Goal: Task Accomplishment & Management: Manage account settings

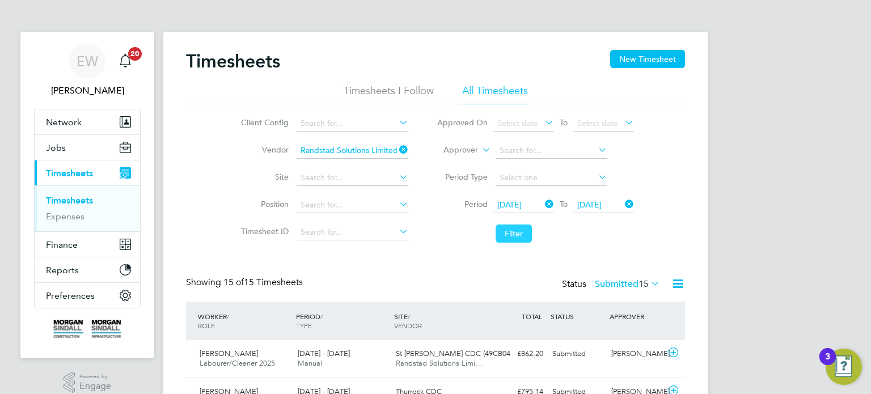
click at [513, 231] on button "Filter" at bounding box center [514, 234] width 36 height 18
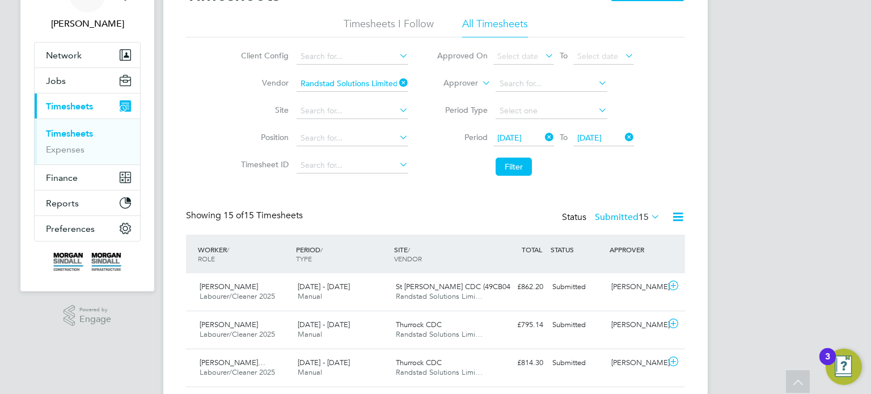
click at [397, 83] on icon at bounding box center [397, 83] width 0 height 16
click at [358, 91] on li "Vendor" at bounding box center [323, 83] width 199 height 27
click at [335, 113] on input at bounding box center [353, 111] width 112 height 16
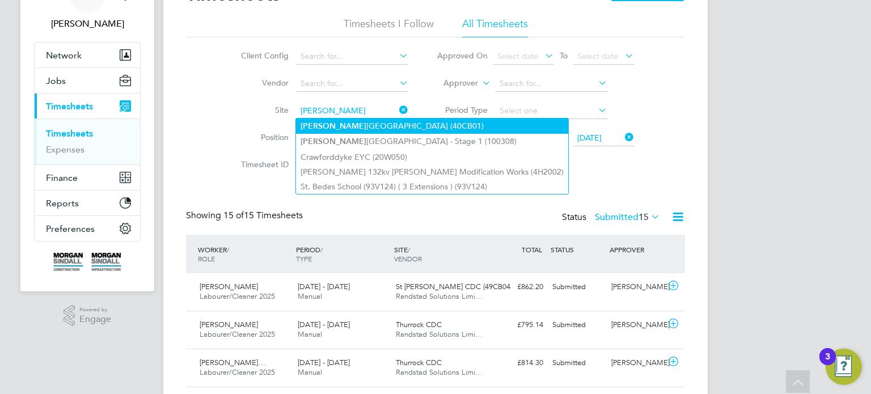
click at [405, 124] on li "Carl eton High School (40CB01)" at bounding box center [432, 126] width 272 height 15
type input "Carleton High School (40CB01)"
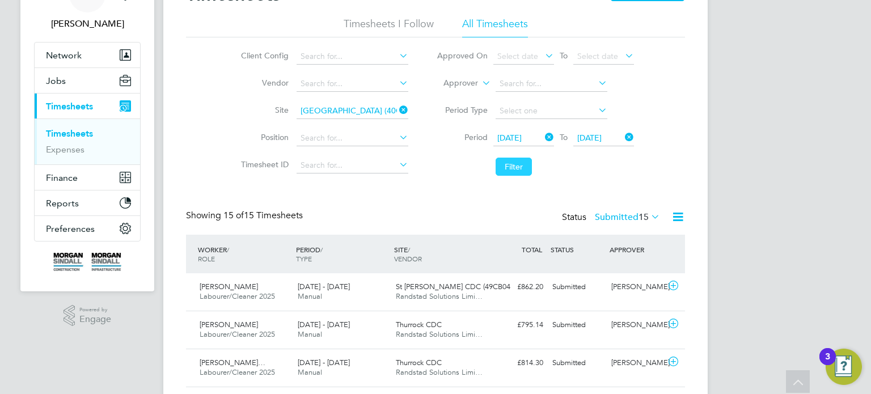
click at [519, 173] on button "Filter" at bounding box center [514, 167] width 36 height 18
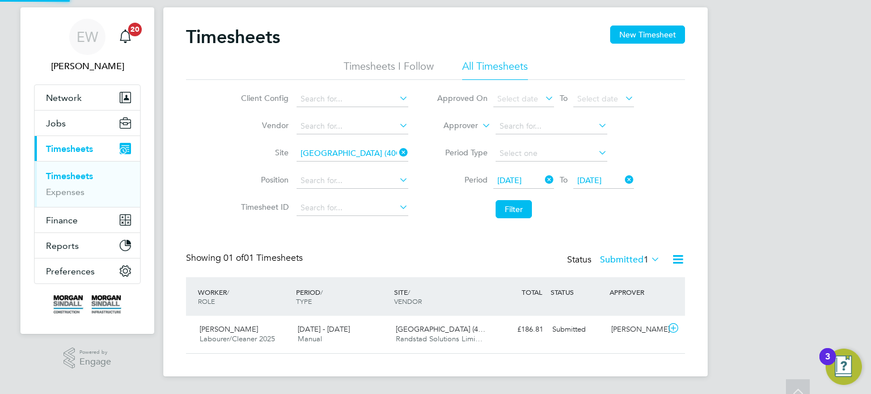
scroll to position [28, 99]
click at [633, 262] on label "Submitted 1" at bounding box center [630, 259] width 60 height 11
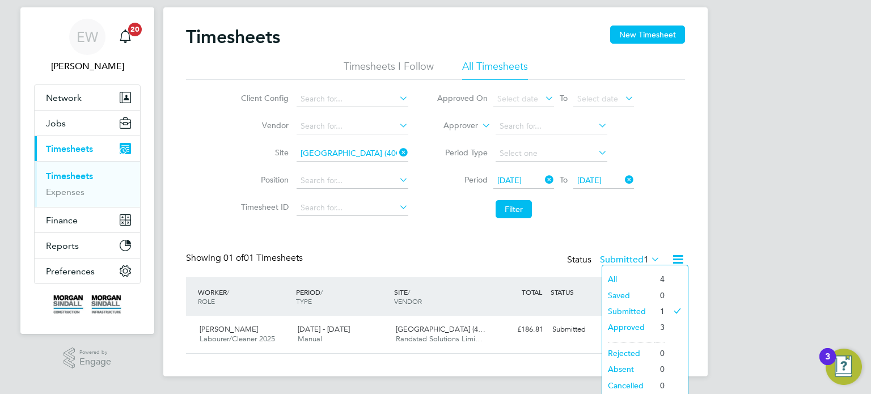
click at [633, 326] on li "Approved" at bounding box center [628, 327] width 52 height 16
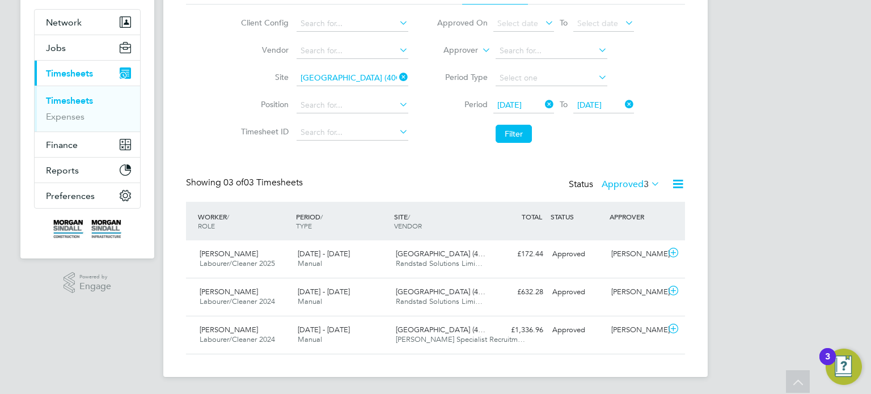
click at [623, 182] on label "Approved 3" at bounding box center [631, 184] width 58 height 11
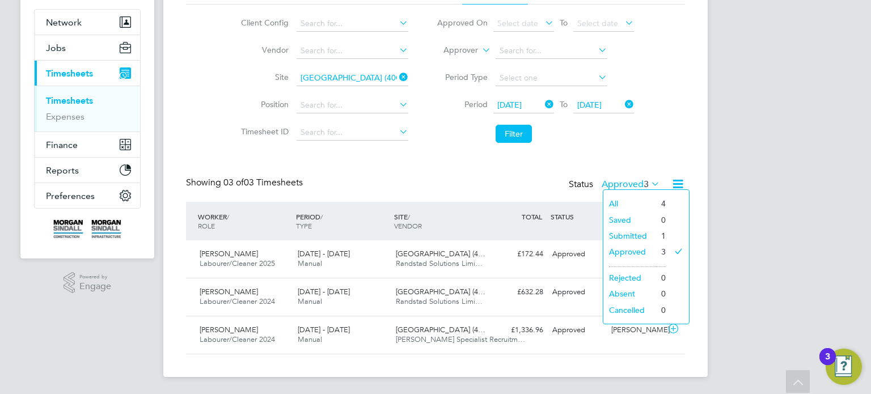
click at [634, 234] on li "Submitted" at bounding box center [630, 236] width 52 height 16
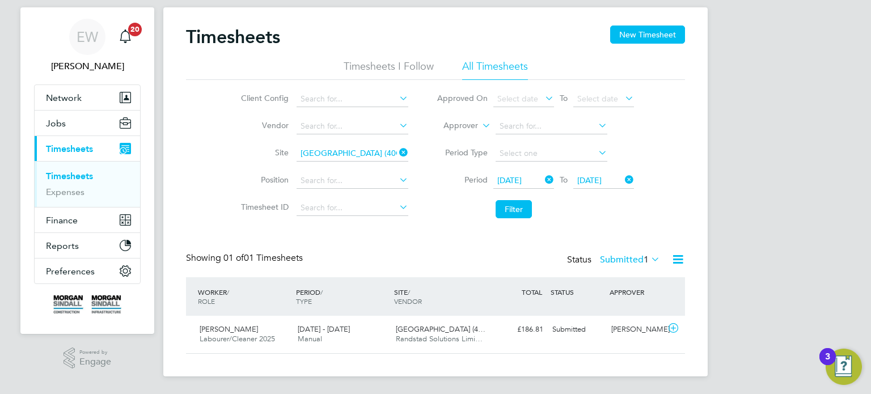
click at [397, 152] on icon at bounding box center [397, 153] width 0 height 16
click at [344, 158] on input at bounding box center [353, 154] width 112 height 16
type input "Thurrock CDC"
click at [508, 201] on button "Filter" at bounding box center [514, 209] width 36 height 18
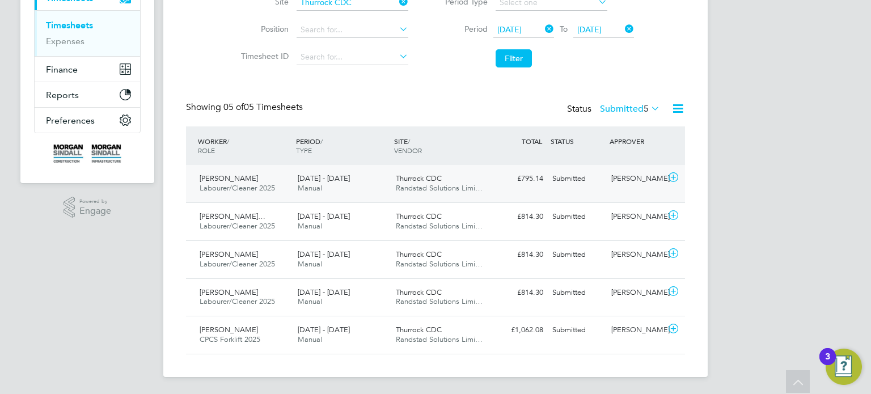
click at [616, 189] on div "William Lewis Labourer/Cleaner 2025 16 - 22 Aug 2025 16 - 22 Aug 2025 Manual Th…" at bounding box center [435, 183] width 499 height 37
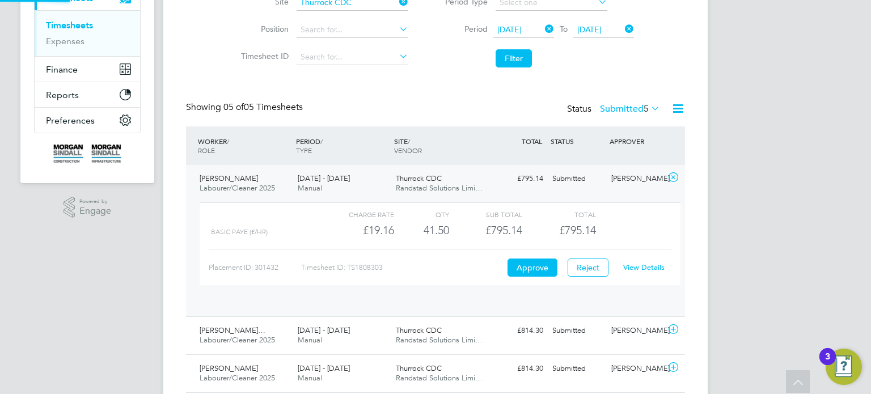
scroll to position [19, 110]
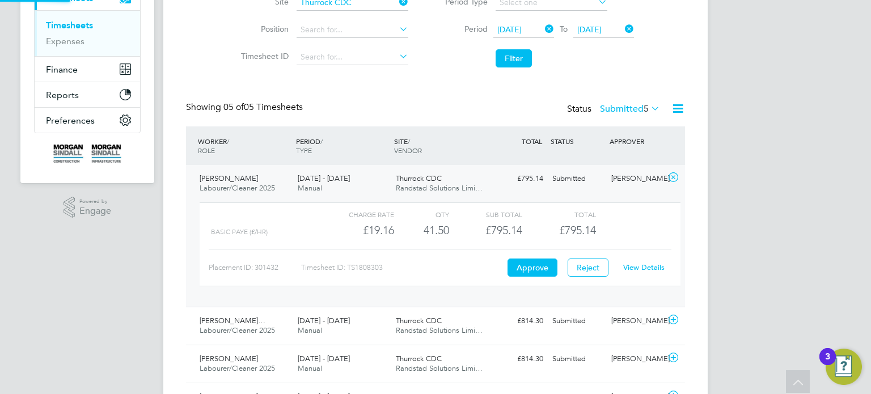
click at [641, 267] on link "View Details" at bounding box center [643, 268] width 41 height 10
click at [625, 170] on div "Joe Hopewell" at bounding box center [636, 179] width 59 height 19
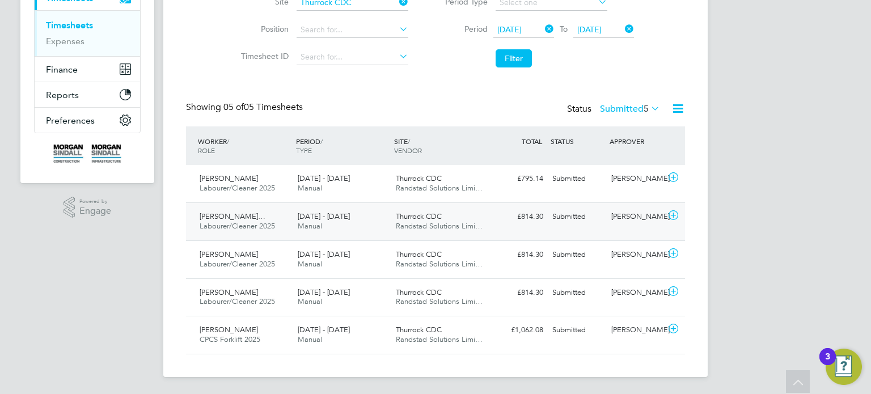
click at [631, 214] on div "Joe Hopewell" at bounding box center [636, 217] width 59 height 19
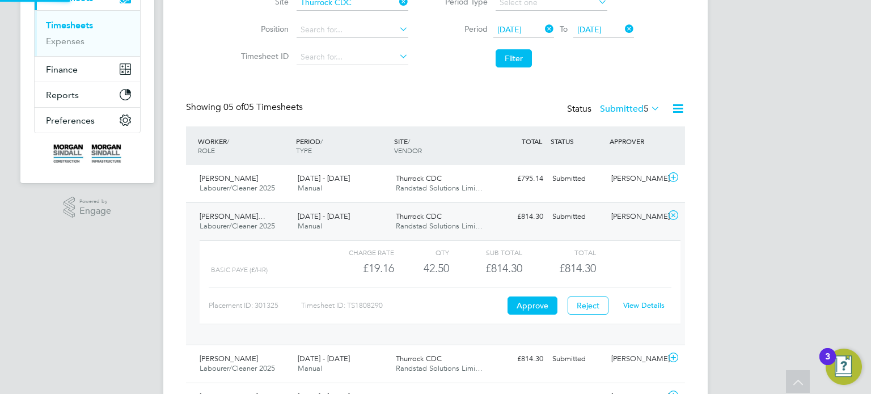
click at [642, 297] on div "View Details" at bounding box center [644, 306] width 56 height 18
click at [643, 302] on link "View Details" at bounding box center [643, 306] width 41 height 10
click at [563, 208] on div "Submitted" at bounding box center [577, 217] width 59 height 19
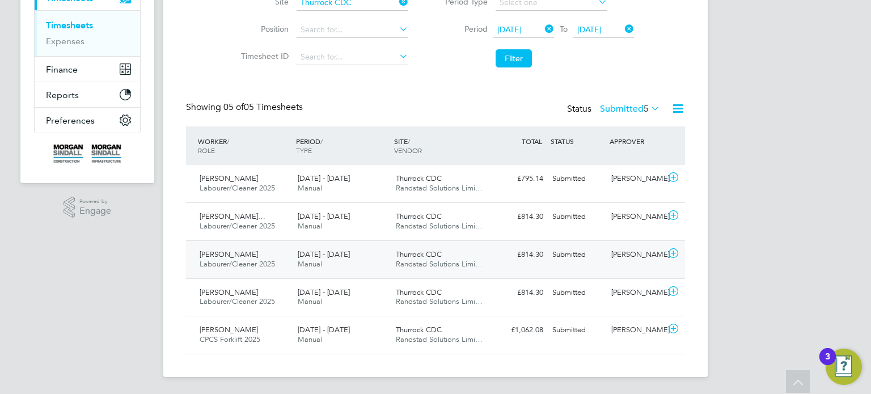
click at [585, 260] on div "Submitted" at bounding box center [577, 255] width 59 height 19
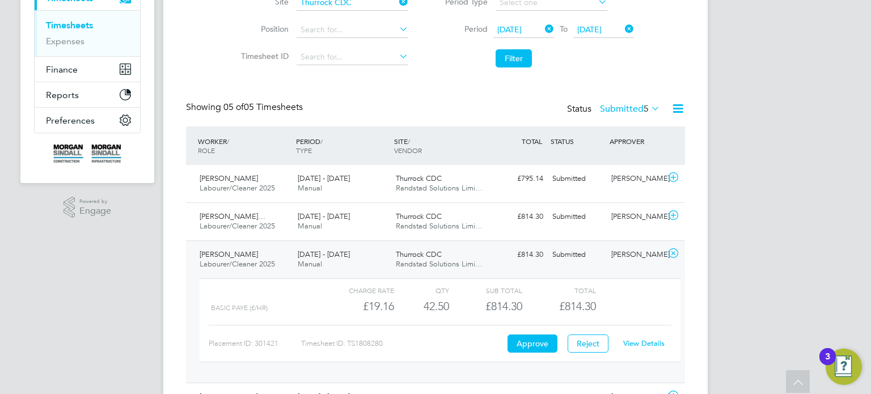
click at [629, 339] on link "View Details" at bounding box center [643, 344] width 41 height 10
click at [546, 249] on div "£814.30 Submitted" at bounding box center [518, 255] width 59 height 19
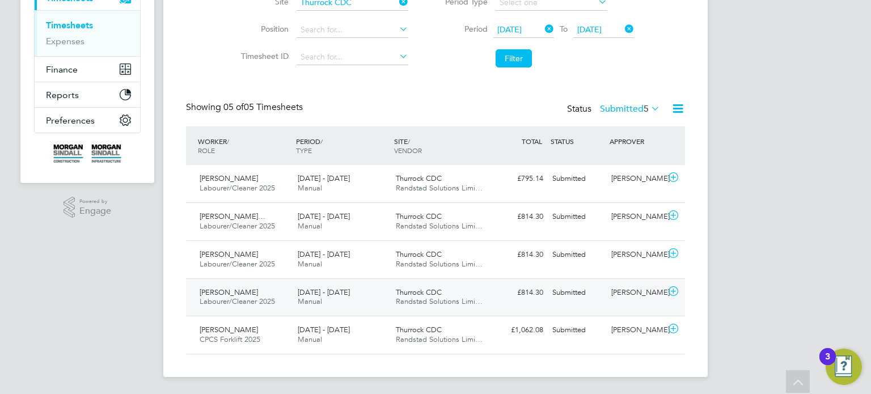
click at [571, 297] on div "Submitted" at bounding box center [577, 293] width 59 height 19
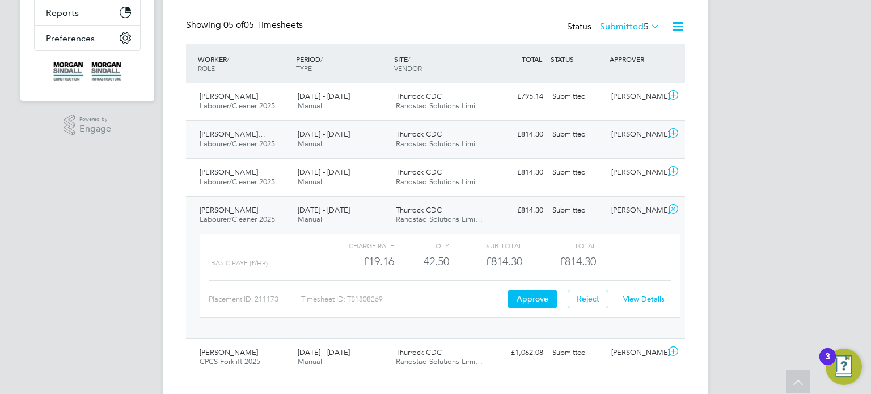
scroll to position [280, 0]
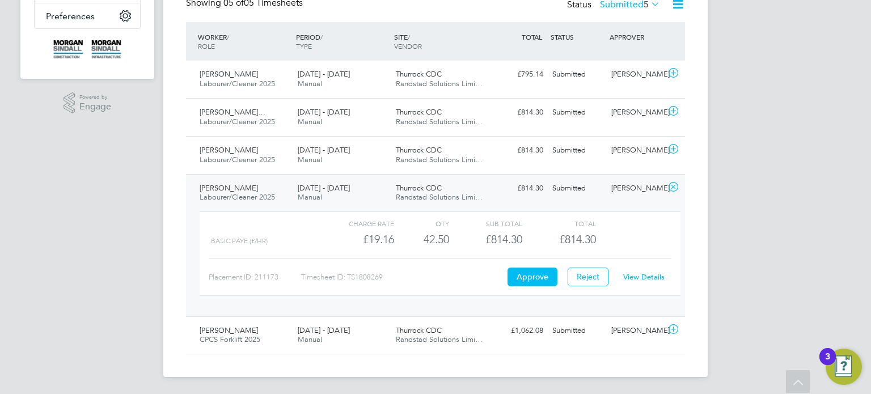
click at [627, 269] on div "View Details" at bounding box center [644, 277] width 56 height 18
click at [627, 273] on link "View Details" at bounding box center [643, 277] width 41 height 10
click at [598, 199] on div "Derrick Shard Labourer/Cleaner 2025 16 - 22 Aug 2025 16 - 22 Aug 2025 Manual Th…" at bounding box center [435, 245] width 499 height 142
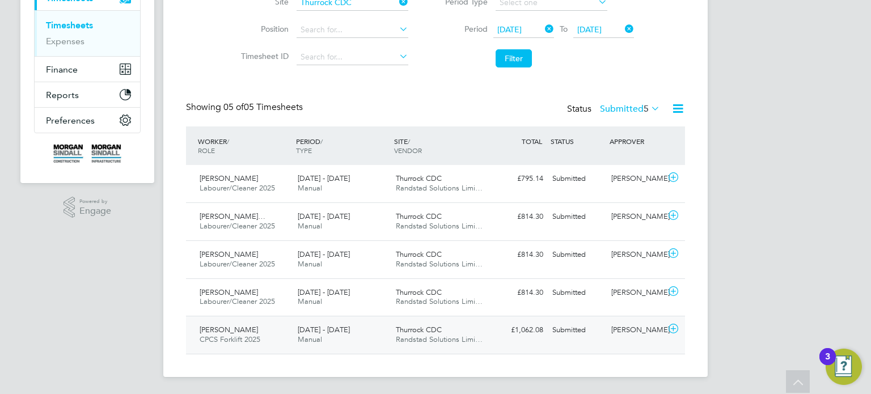
click at [579, 334] on div "Submitted" at bounding box center [577, 330] width 59 height 19
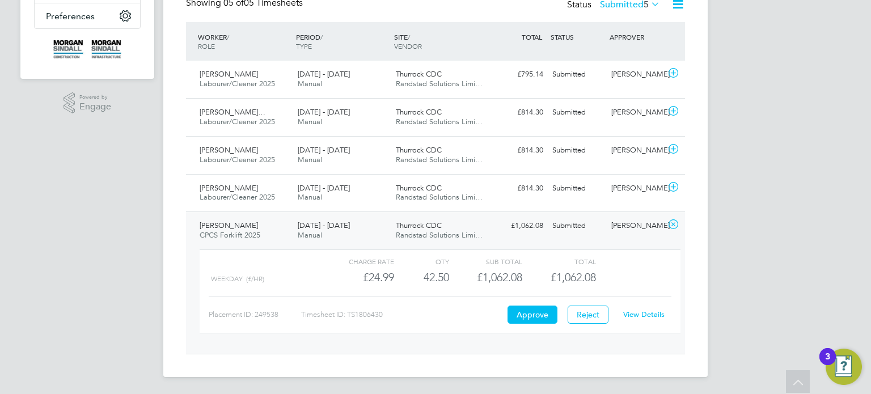
click at [629, 313] on link "View Details" at bounding box center [643, 315] width 41 height 10
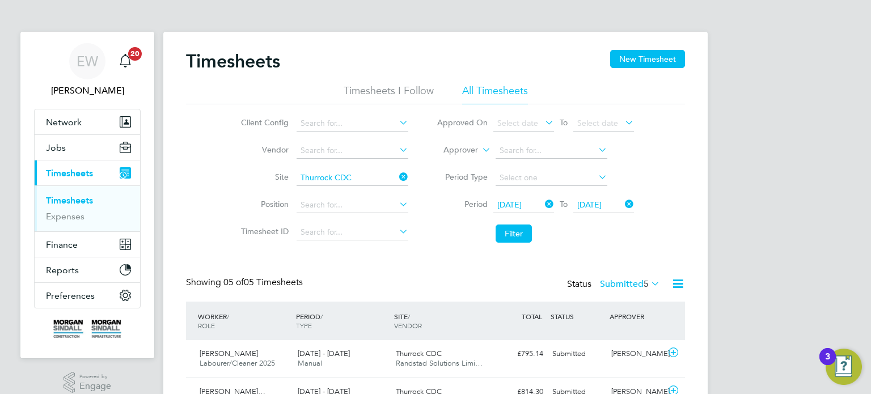
click at [397, 181] on icon at bounding box center [397, 177] width 0 height 16
click at [348, 158] on li "Vendor" at bounding box center [323, 150] width 199 height 27
click at [339, 153] on input at bounding box center [353, 151] width 112 height 16
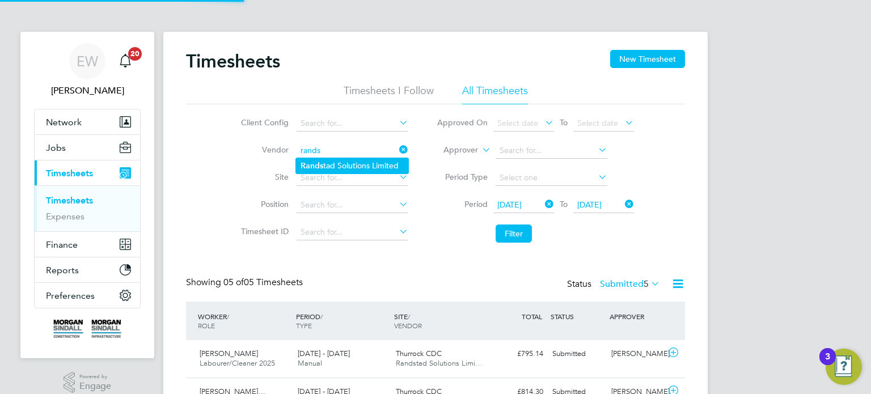
click at [346, 161] on li "Rands tad Solutions Limited" at bounding box center [352, 165] width 112 height 15
type input "Randstad Solutions Limited"
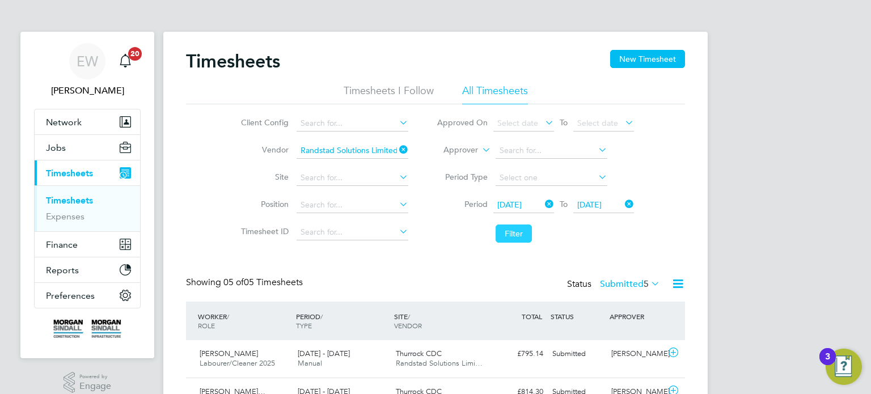
click at [503, 230] on button "Filter" at bounding box center [514, 234] width 36 height 18
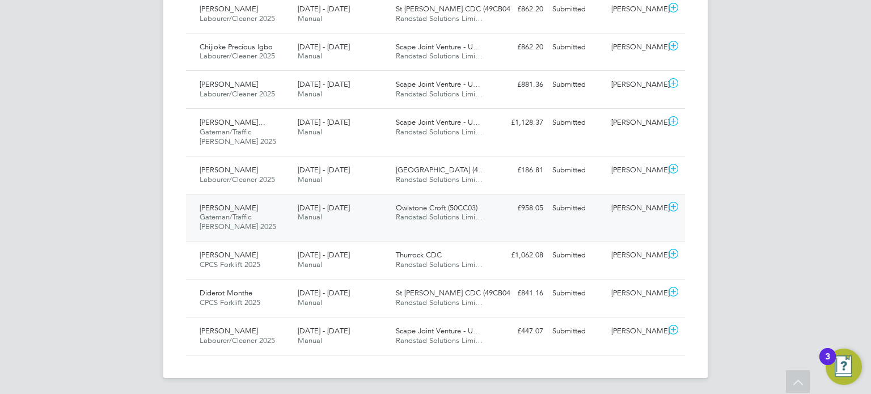
click at [644, 206] on div "[PERSON_NAME]" at bounding box center [636, 208] width 59 height 19
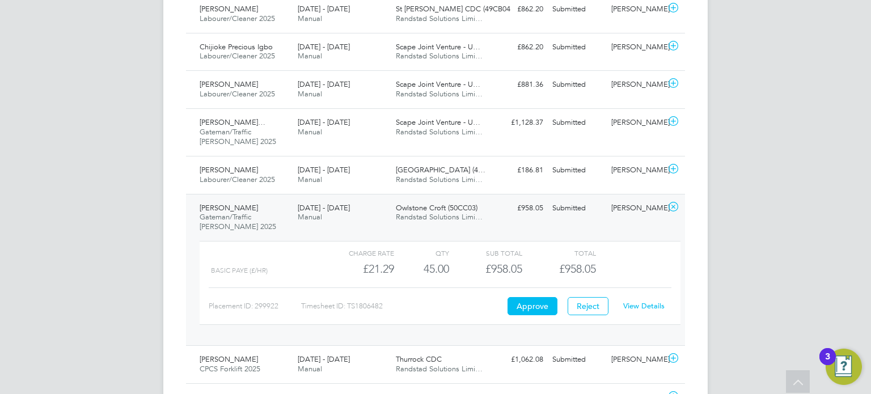
click at [644, 306] on link "View Details" at bounding box center [643, 306] width 41 height 10
click at [637, 237] on div "Charge rate QTY Sub Total Total Basic PAYE (£/HR) £21.29 45 45.00 45 £958.05 £9…" at bounding box center [440, 289] width 490 height 104
click at [637, 221] on div "Dimitri Spanos Spanelis Gateman/Traffic Marshall 2025 16 - 22 Aug 2025 16 - 22 …" at bounding box center [435, 270] width 499 height 152
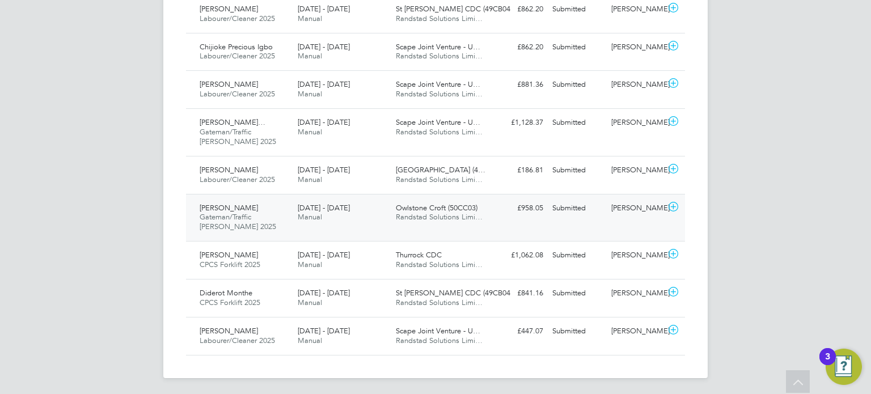
scroll to position [0, 0]
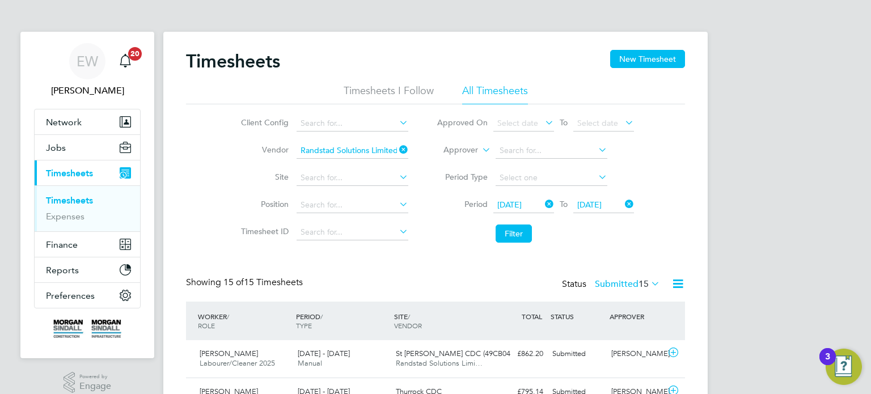
click at [397, 149] on icon at bounding box center [397, 150] width 0 height 16
click at [375, 149] on input at bounding box center [353, 151] width 112 height 16
type input "c"
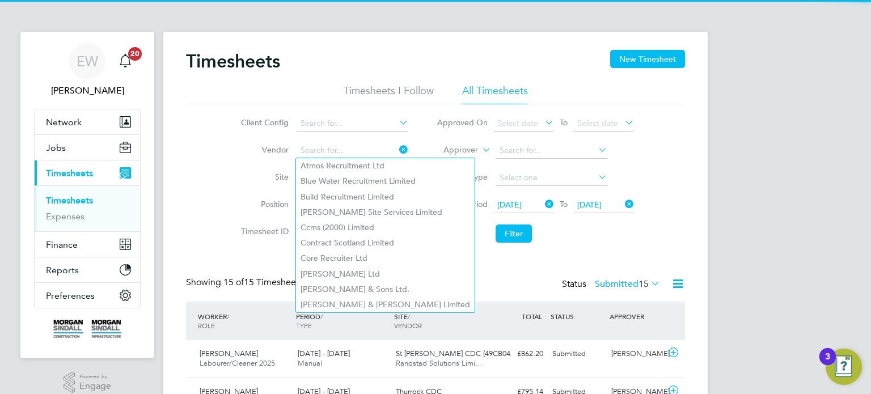
click at [208, 178] on div "Client Config Vendor Site Position Timesheet ID Approved On Select date To Sele…" at bounding box center [435, 176] width 499 height 144
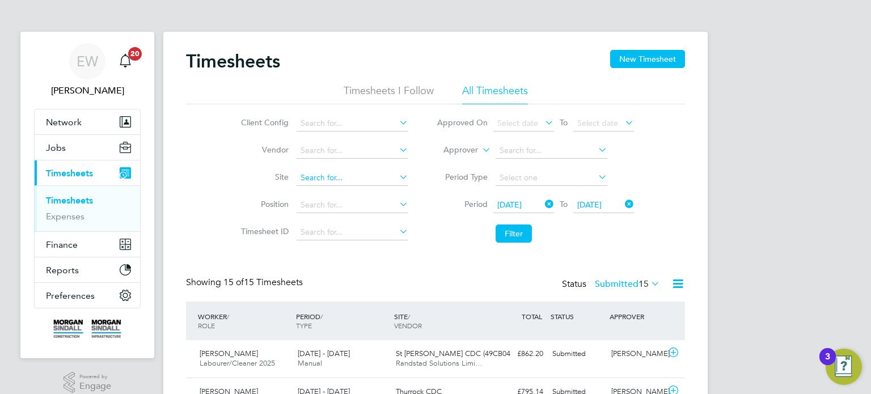
click at [328, 175] on input at bounding box center [353, 178] width 112 height 16
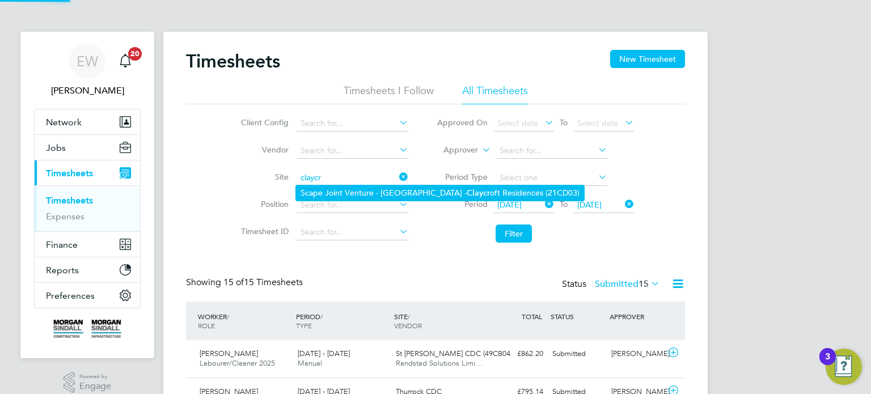
click at [348, 189] on li "Scape Joint Venture - University of Warwick - Claycr oft Residences (21CD03)" at bounding box center [440, 193] width 288 height 15
type input "Scape Joint Venture - University of Warwick - Claycroft Residences (21CD03)"
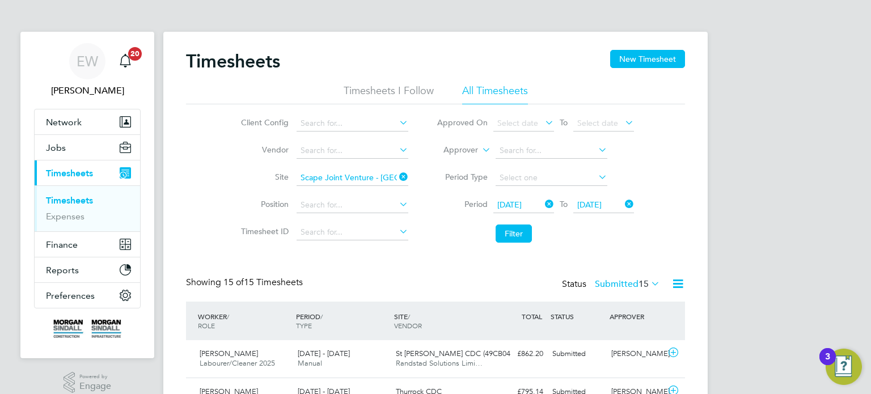
click at [515, 223] on li "Filter" at bounding box center [536, 234] width 226 height 30
click at [519, 232] on button "Filter" at bounding box center [514, 234] width 36 height 18
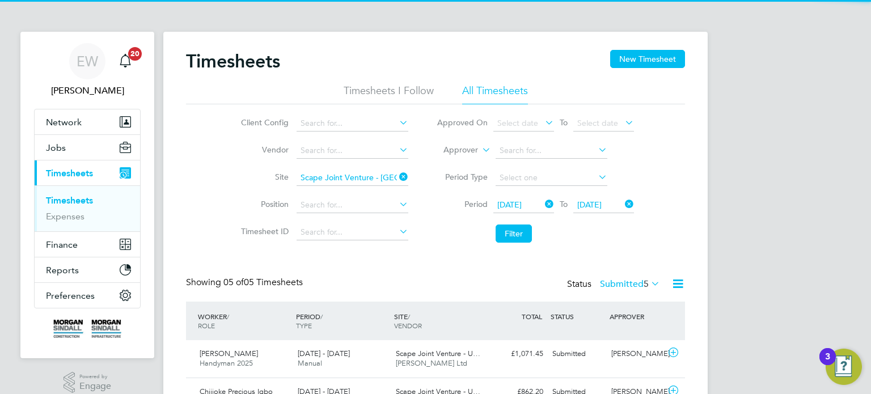
scroll to position [28, 99]
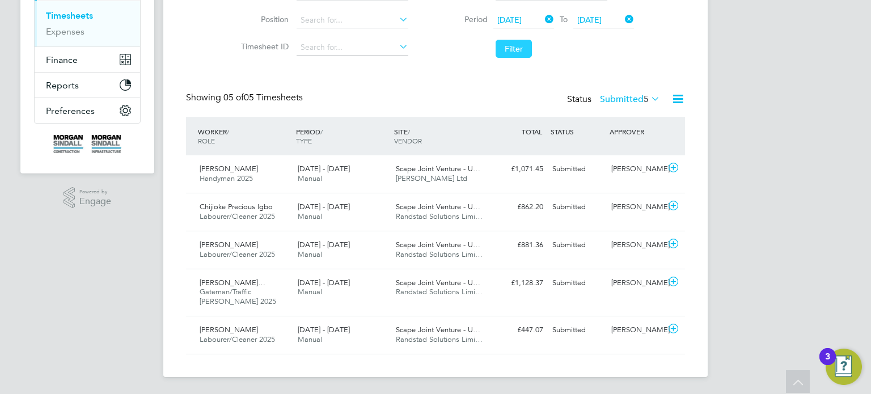
click at [510, 49] on button "Filter" at bounding box center [514, 49] width 36 height 18
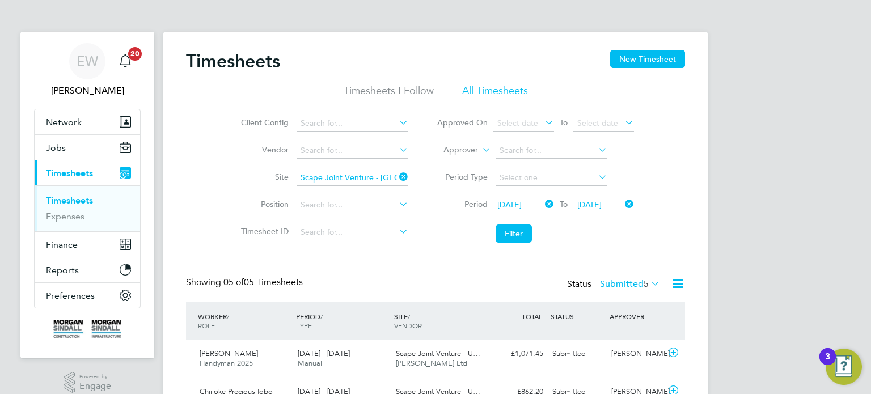
click at [397, 172] on icon at bounding box center [397, 177] width 0 height 16
click at [352, 146] on input at bounding box center [353, 151] width 112 height 16
click at [391, 168] on li "Rand stad Solutions Limited" at bounding box center [352, 165] width 112 height 15
type input "Randstad Solutions Limited"
click at [543, 241] on li "Filter" at bounding box center [536, 234] width 226 height 30
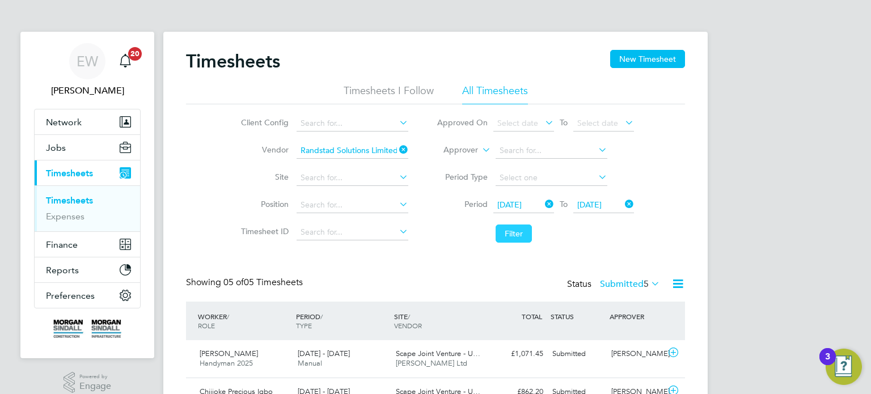
click at [510, 231] on button "Filter" at bounding box center [514, 234] width 36 height 18
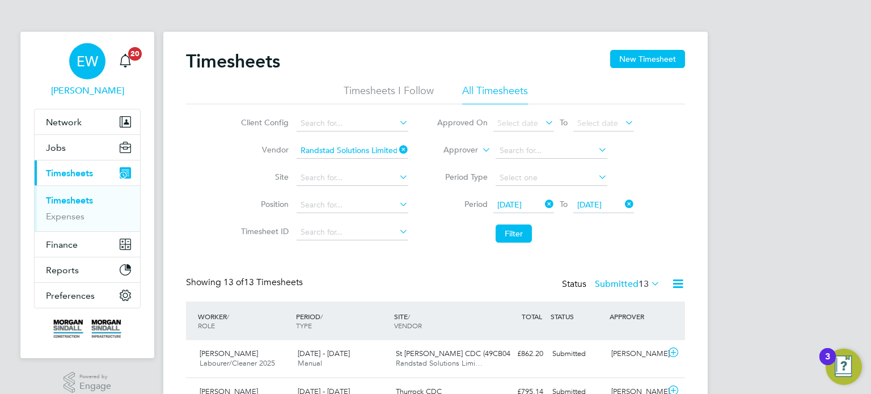
click at [95, 58] on span "EW" at bounding box center [88, 61] width 22 height 15
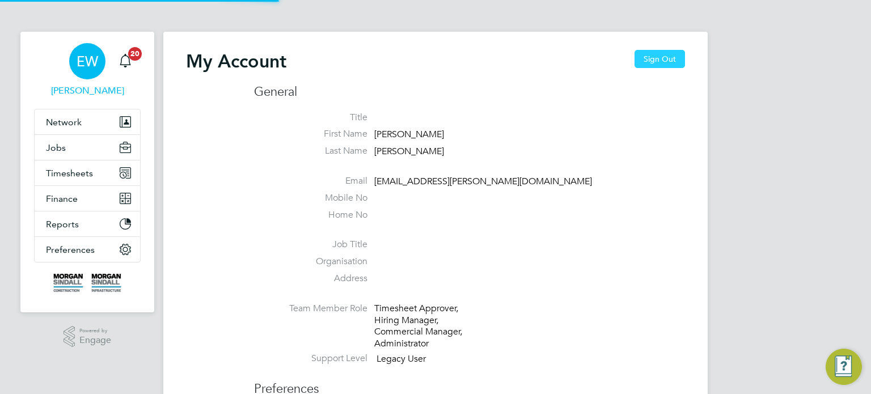
type input "emma.wells@randstad.co.uk"
click at [666, 53] on button "Sign Out" at bounding box center [660, 59] width 50 height 18
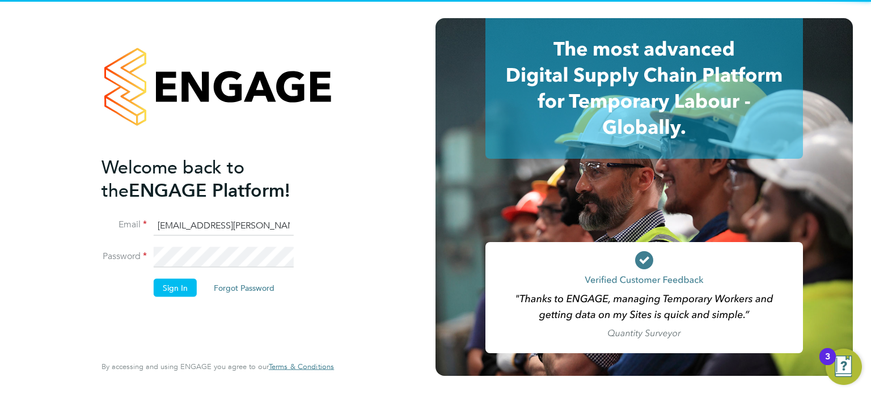
click at [222, 225] on input "emma.wells@randstad.co.uk" at bounding box center [224, 226] width 140 height 20
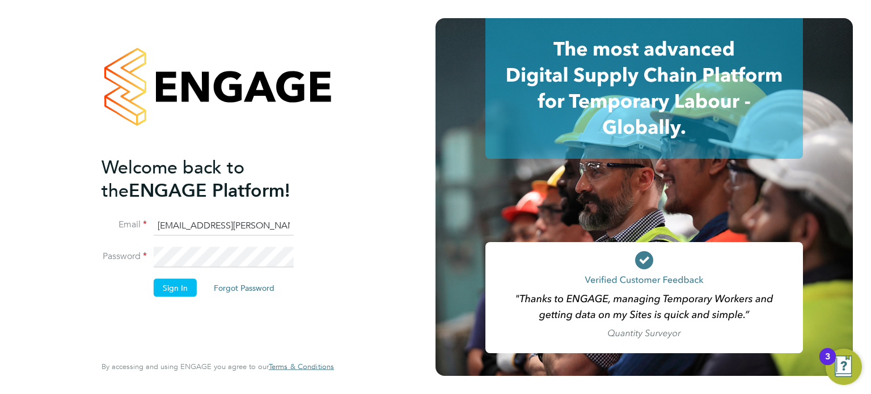
type input "labourdeskmslv@randstadcpe.com"
click at [155, 293] on button "Sign In" at bounding box center [175, 288] width 43 height 18
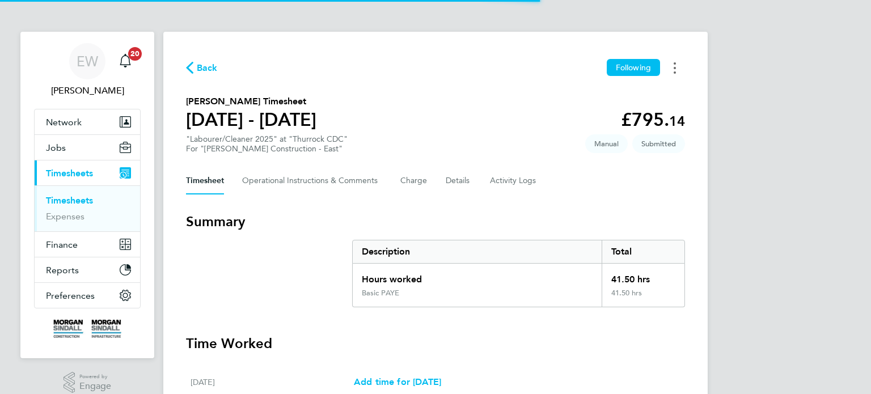
click at [679, 62] on button "Timesheets Menu" at bounding box center [675, 68] width 20 height 18
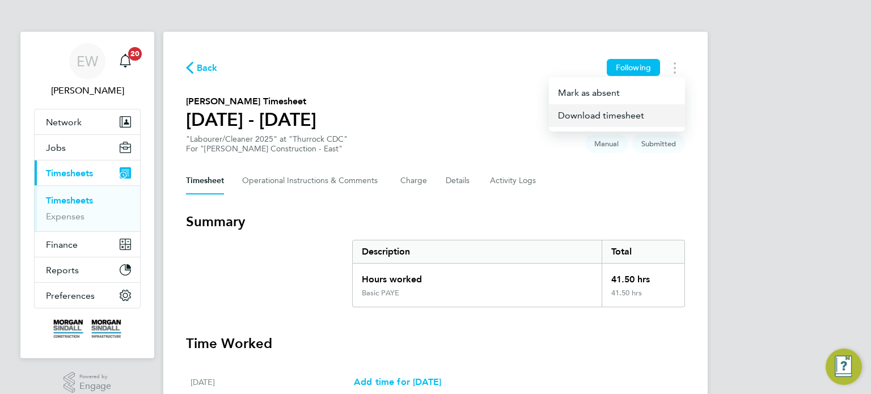
click at [575, 121] on link "Download timesheet" at bounding box center [617, 115] width 136 height 23
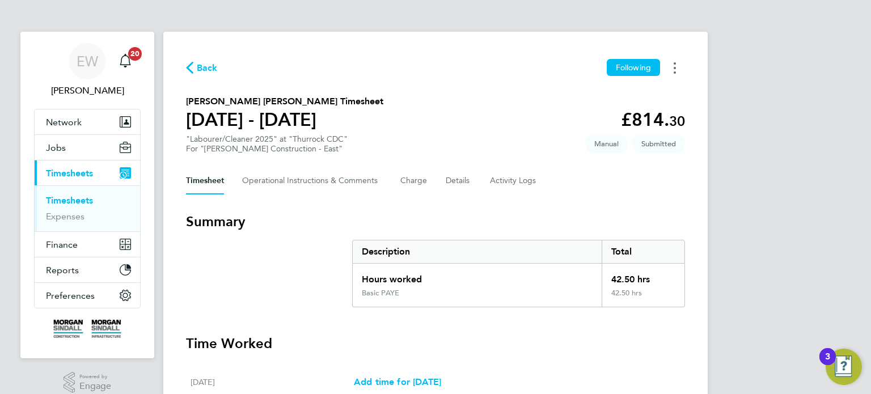
click at [671, 75] on button "Timesheets Menu" at bounding box center [675, 68] width 20 height 18
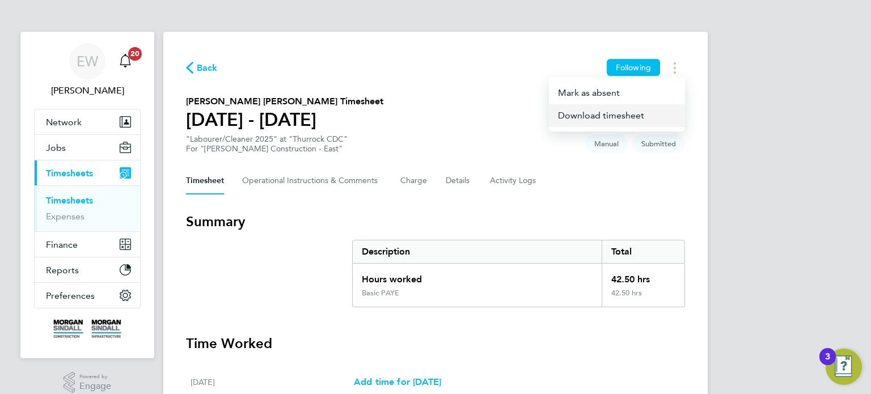
click at [609, 116] on link "Download timesheet" at bounding box center [617, 115] width 136 height 23
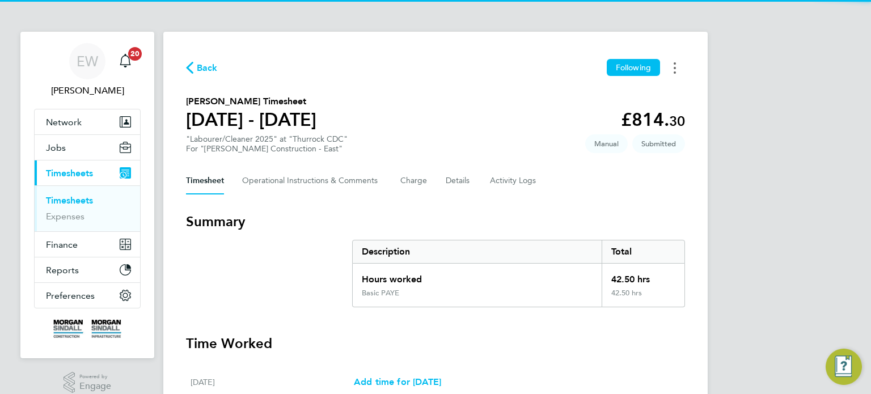
click at [678, 66] on button "Timesheets Menu" at bounding box center [675, 68] width 20 height 18
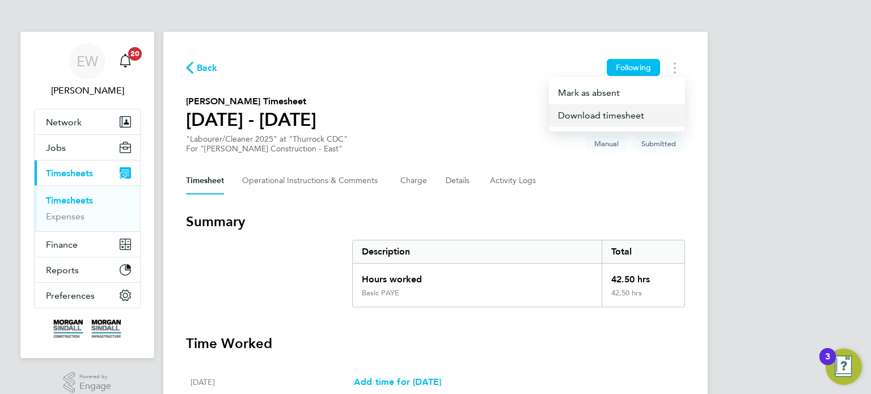
click at [605, 121] on link "Download timesheet" at bounding box center [617, 115] width 136 height 23
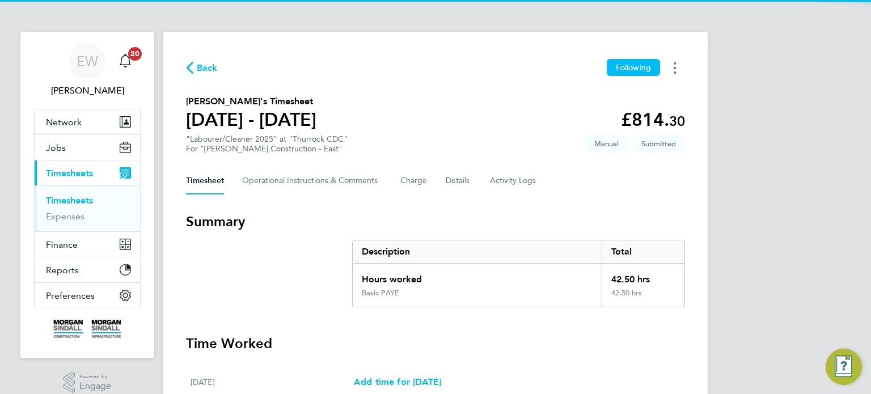
click at [683, 64] on button "Timesheets Menu" at bounding box center [675, 68] width 20 height 18
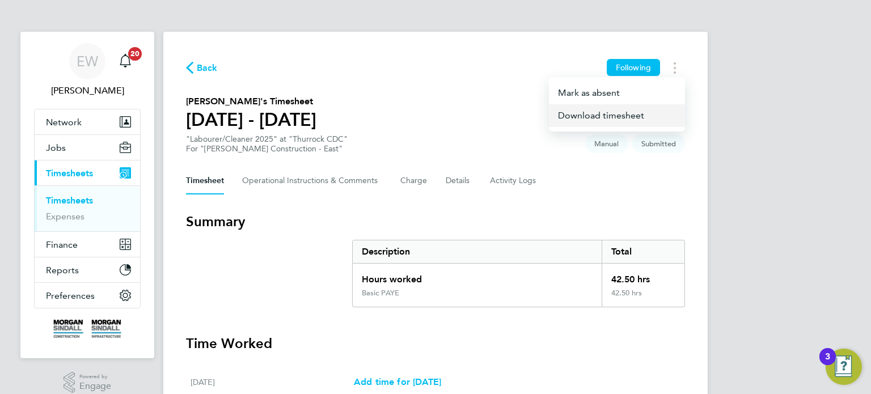
click at [623, 115] on link "Download timesheet" at bounding box center [617, 115] width 136 height 23
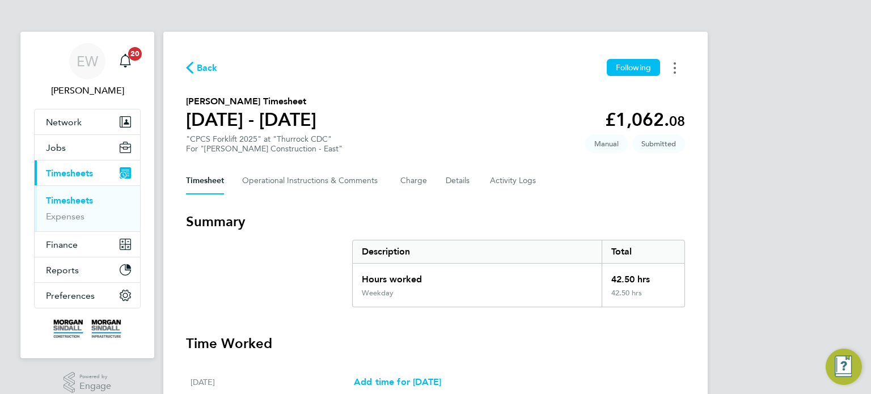
click at [681, 71] on button "Timesheets Menu" at bounding box center [675, 68] width 20 height 18
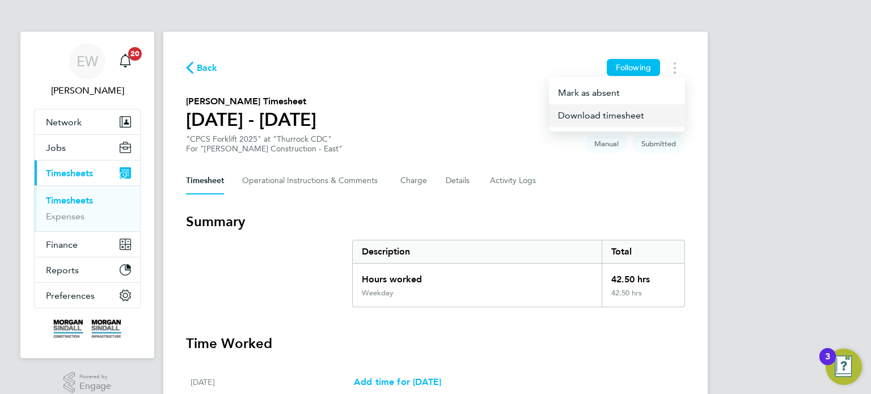
click at [606, 117] on link "Download timesheet" at bounding box center [617, 115] width 136 height 23
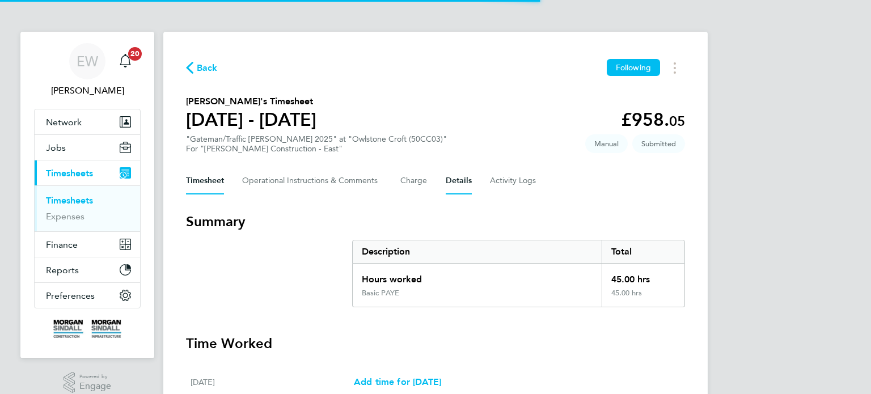
click at [463, 181] on button "Details" at bounding box center [459, 180] width 26 height 27
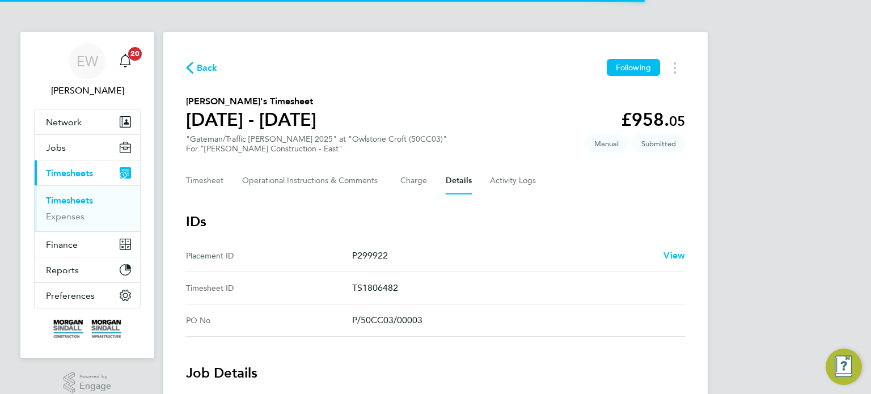
scroll to position [540, 0]
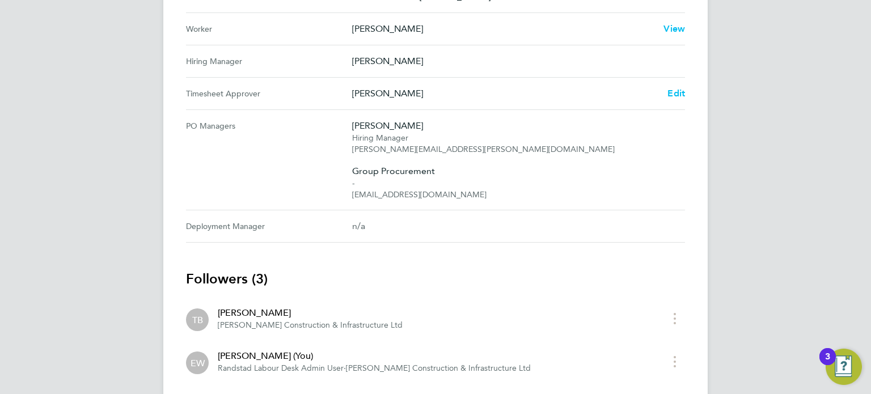
click at [677, 107] on Approver "Timesheet Approver [PERSON_NAME] Edit" at bounding box center [435, 94] width 499 height 32
click at [673, 95] on span "Edit" at bounding box center [677, 93] width 18 height 11
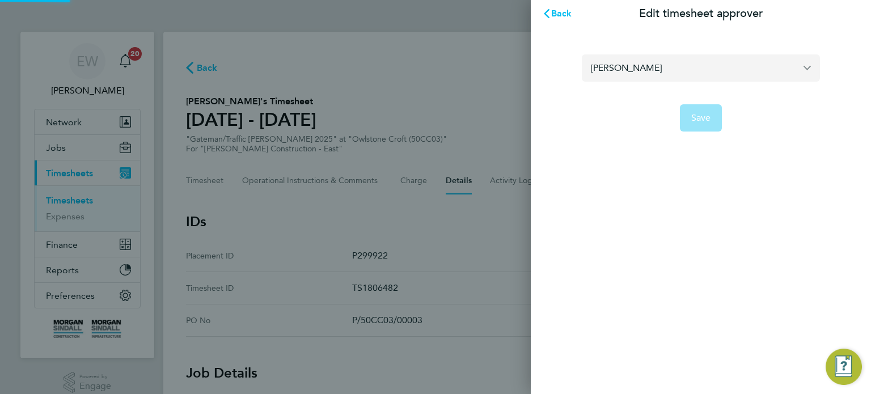
click at [643, 56] on input "[PERSON_NAME]" at bounding box center [701, 67] width 238 height 27
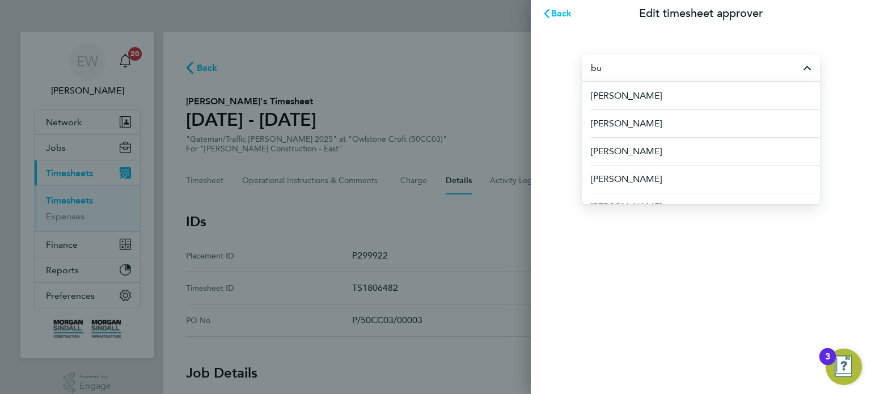
type input "b"
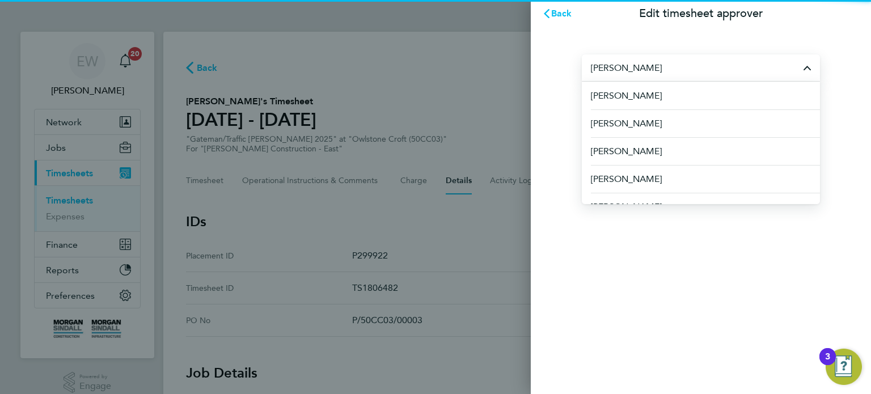
click at [657, 94] on li "[PERSON_NAME]" at bounding box center [705, 96] width 229 height 28
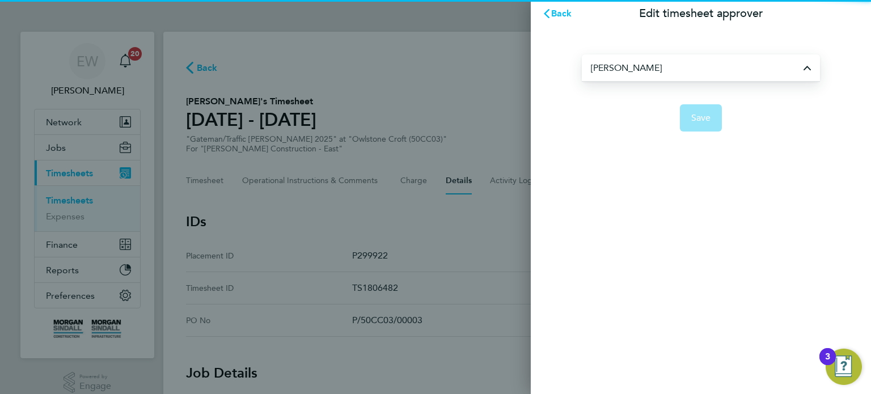
type input "[PERSON_NAME]"
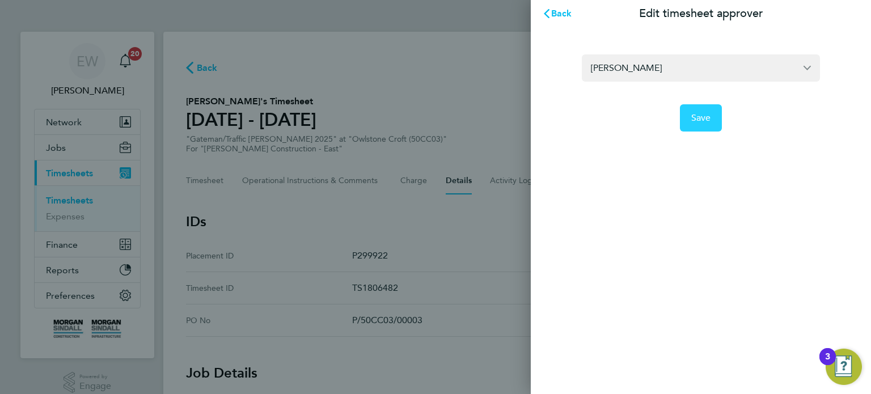
click at [699, 120] on span "Save" at bounding box center [702, 117] width 20 height 11
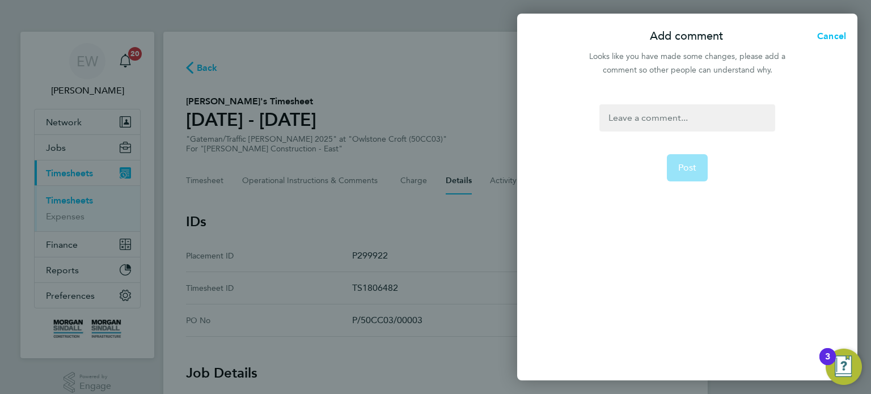
click at [699, 120] on div at bounding box center [687, 117] width 175 height 27
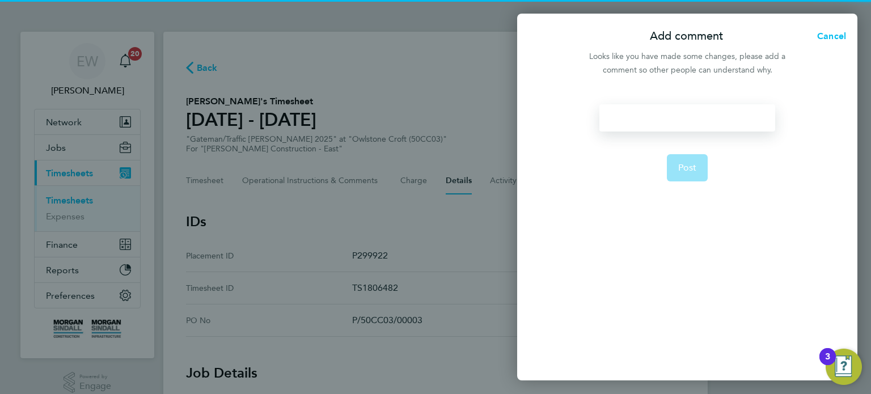
click at [699, 120] on div at bounding box center [687, 117] width 175 height 27
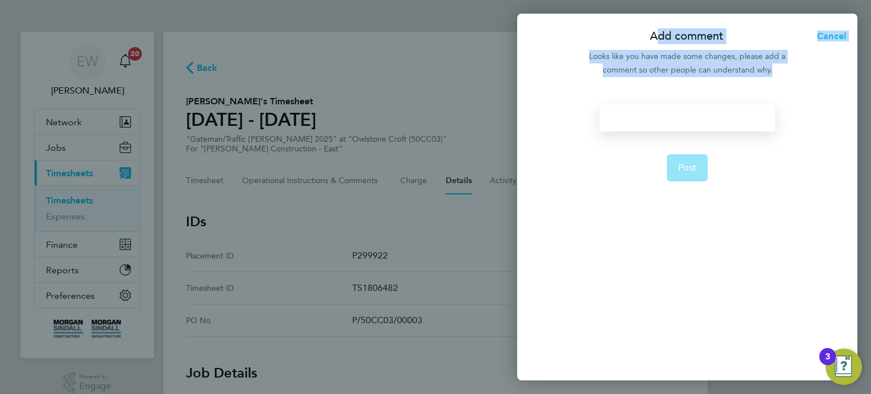
click at [699, 120] on div at bounding box center [687, 117] width 175 height 27
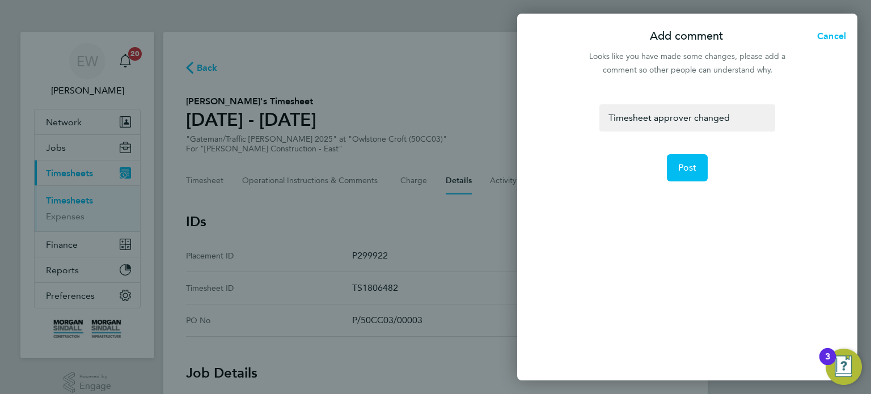
click at [675, 183] on form "Timesheet approver changed Post" at bounding box center [687, 191] width 184 height 175
click at [684, 175] on button "Post" at bounding box center [687, 167] width 41 height 27
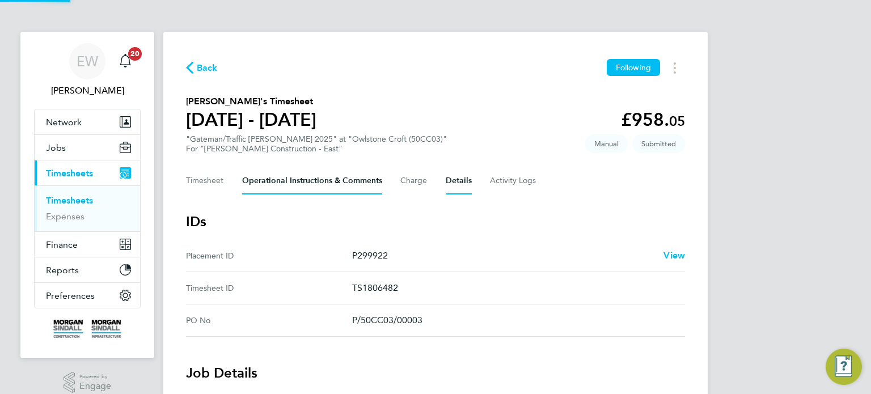
click at [352, 168] on Comments-tab "Operational Instructions & Comments" at bounding box center [312, 180] width 140 height 27
